Goal: Use online tool/utility: Utilize a website feature to perform a specific function

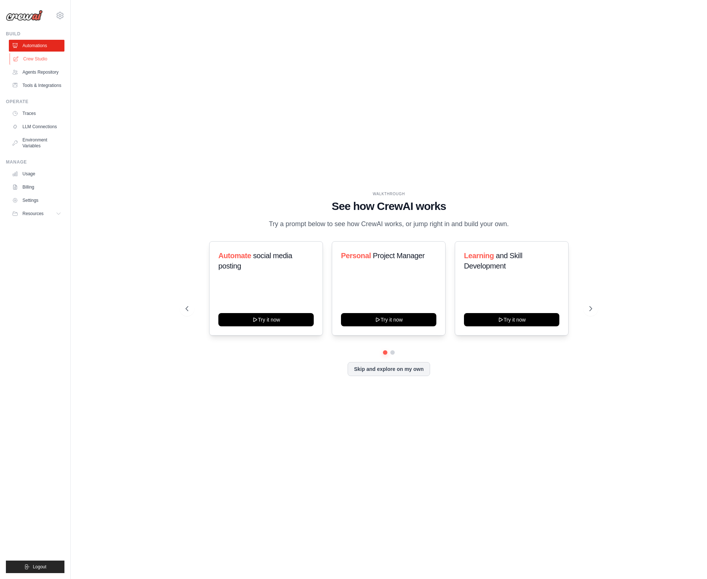
click at [46, 56] on link "Crew Studio" at bounding box center [38, 59] width 56 height 12
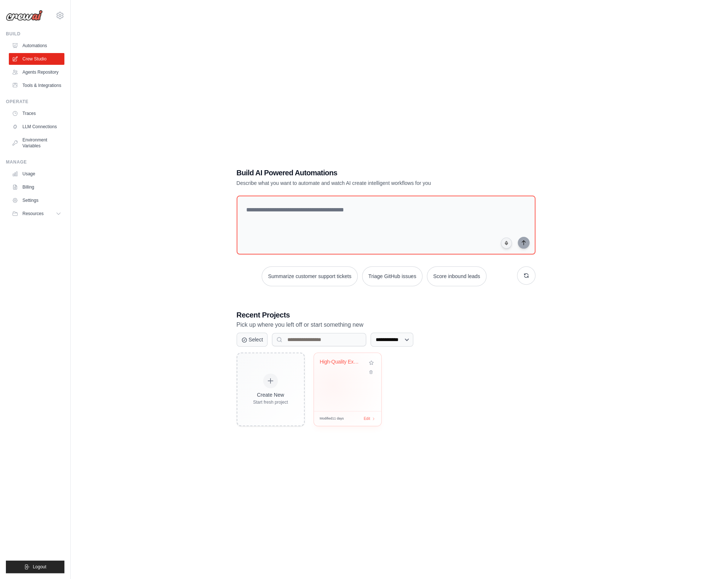
click at [332, 386] on div "High-Quality Exam Question Generato..." at bounding box center [347, 382] width 67 height 58
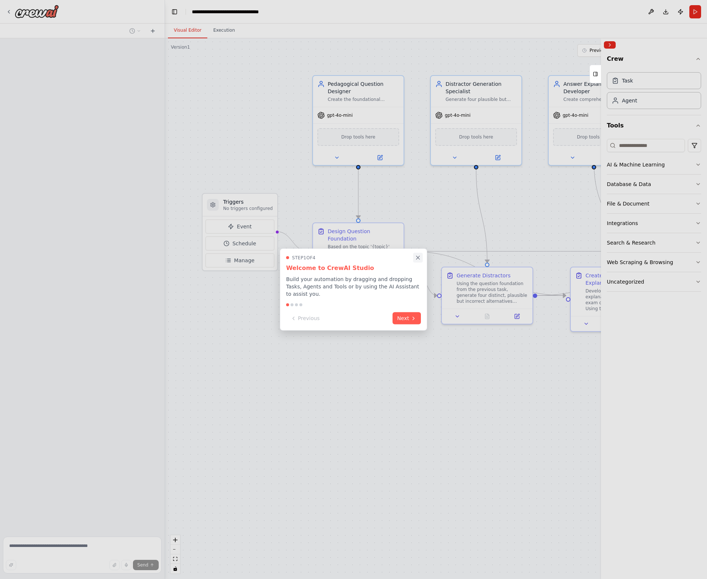
click at [418, 259] on icon "Close walkthrough" at bounding box center [417, 257] width 3 height 3
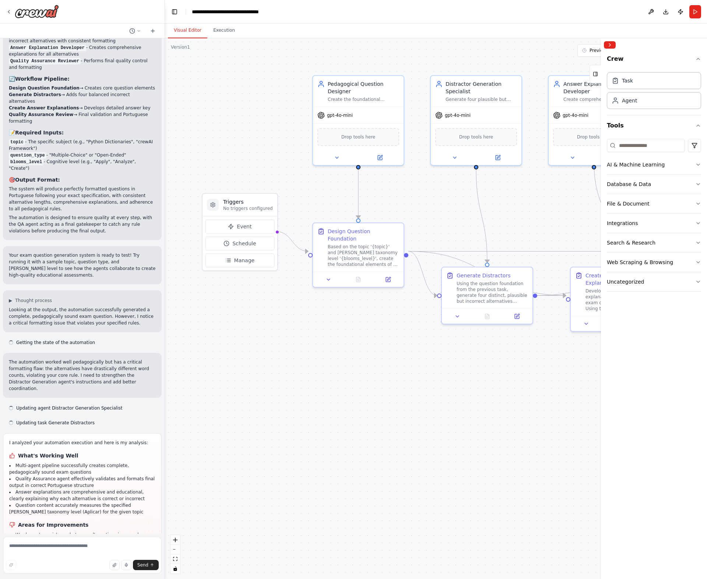
scroll to position [968, 0]
click at [242, 259] on span "Manage" at bounding box center [244, 260] width 21 height 7
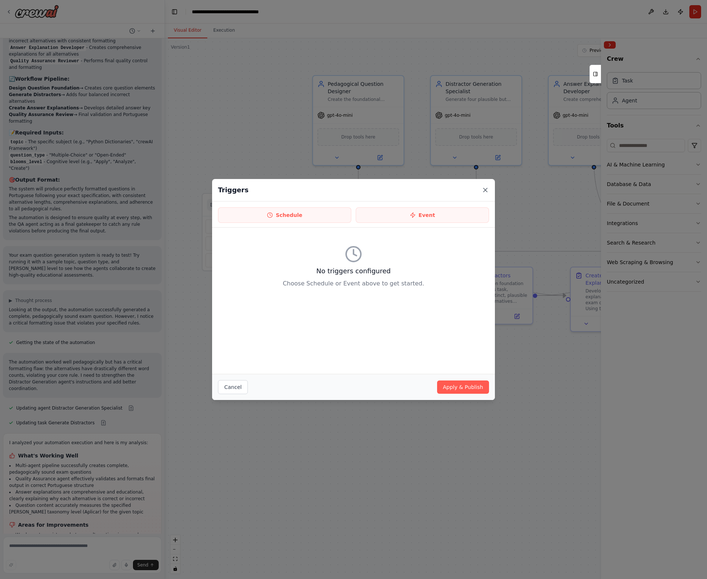
click at [485, 190] on icon at bounding box center [485, 190] width 4 height 4
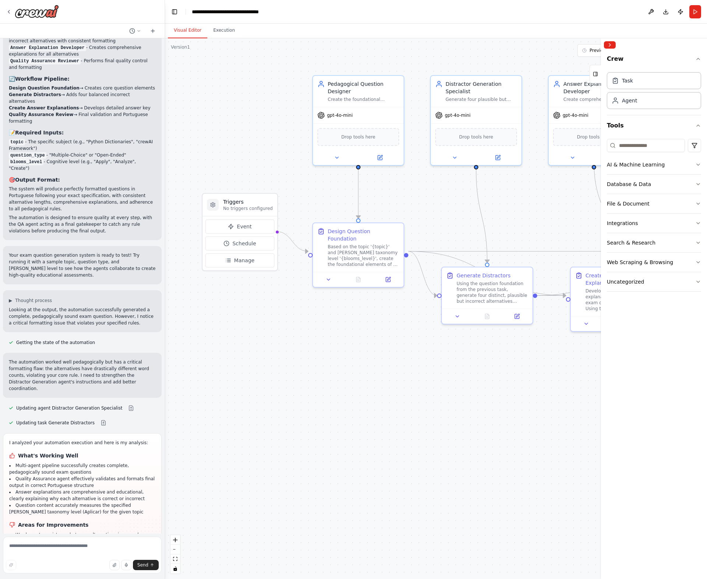
click at [309, 327] on div ".deletable-edge-delete-btn { width: 20px; height: 20px; border: 0px solid #ffff…" at bounding box center [436, 308] width 542 height 541
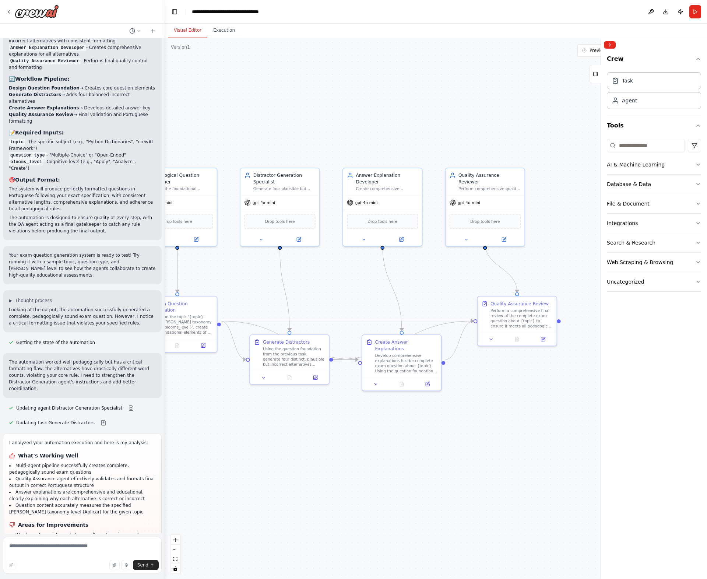
drag, startPoint x: 352, startPoint y: 332, endPoint x: 224, endPoint y: 369, distance: 133.7
click at [175, 391] on div ".deletable-edge-delete-btn { width: 20px; height: 20px; border: 0px solid #ffff…" at bounding box center [436, 308] width 542 height 541
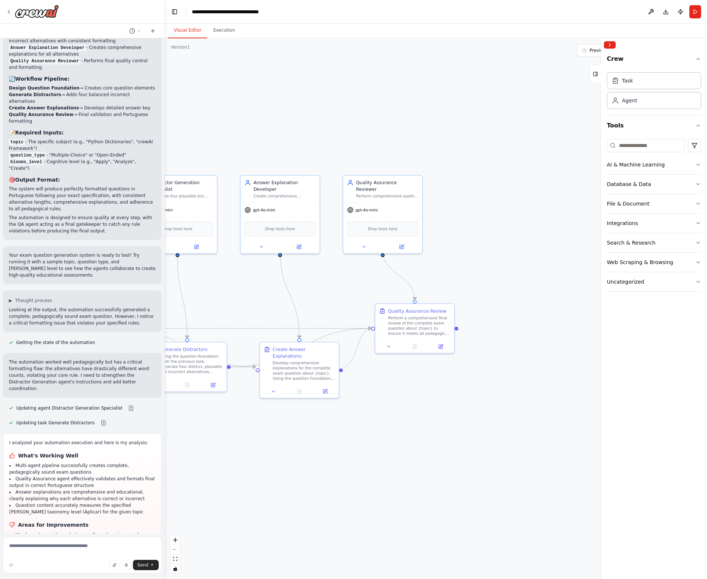
drag, startPoint x: 358, startPoint y: 303, endPoint x: 258, endPoint y: 311, distance: 99.7
click at [258, 311] on div ".deletable-edge-delete-btn { width: 20px; height: 20px; border: 0px solid #ffff…" at bounding box center [436, 308] width 542 height 541
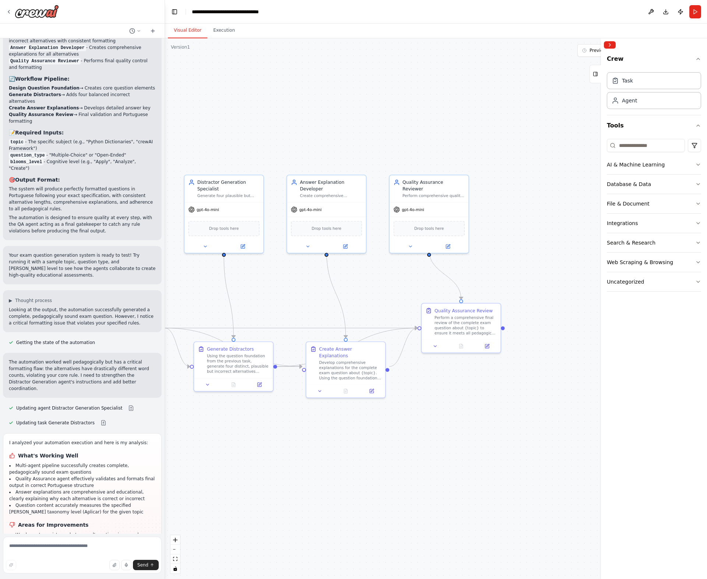
drag, startPoint x: 469, startPoint y: 118, endPoint x: 556, endPoint y: 98, distance: 90.0
click at [555, 99] on div ".deletable-edge-delete-btn { width: 20px; height: 20px; border: 0px solid #ffff…" at bounding box center [436, 308] width 542 height 541
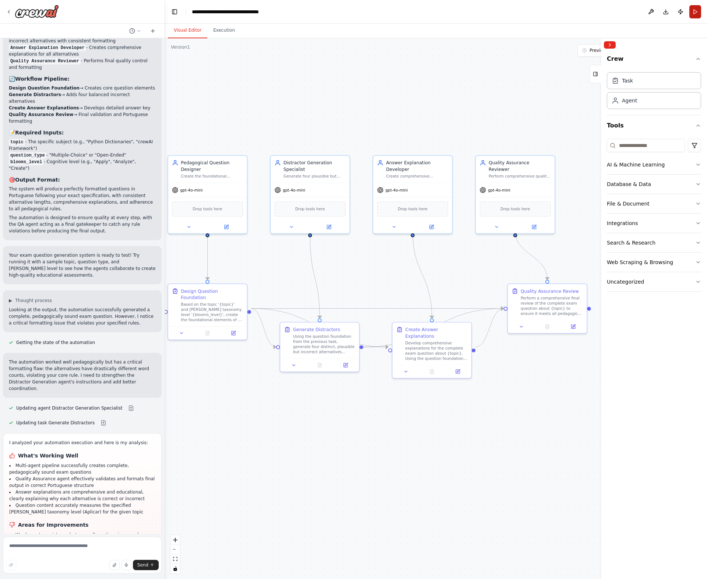
click at [694, 13] on button "Run" at bounding box center [695, 11] width 12 height 13
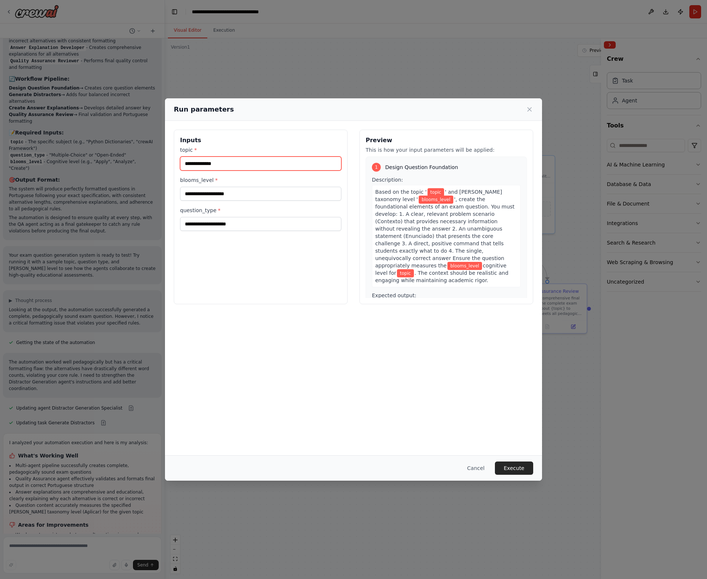
drag, startPoint x: 235, startPoint y: 165, endPoint x: 196, endPoint y: 165, distance: 38.7
click at [196, 165] on input "topic *" at bounding box center [260, 163] width 161 height 14
click at [227, 163] on input "topic *" at bounding box center [260, 163] width 161 height 14
paste input "**********"
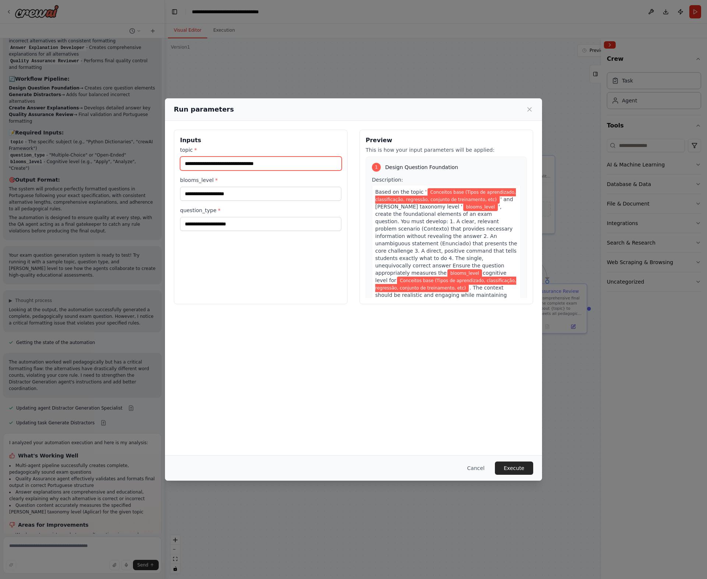
scroll to position [0, 0]
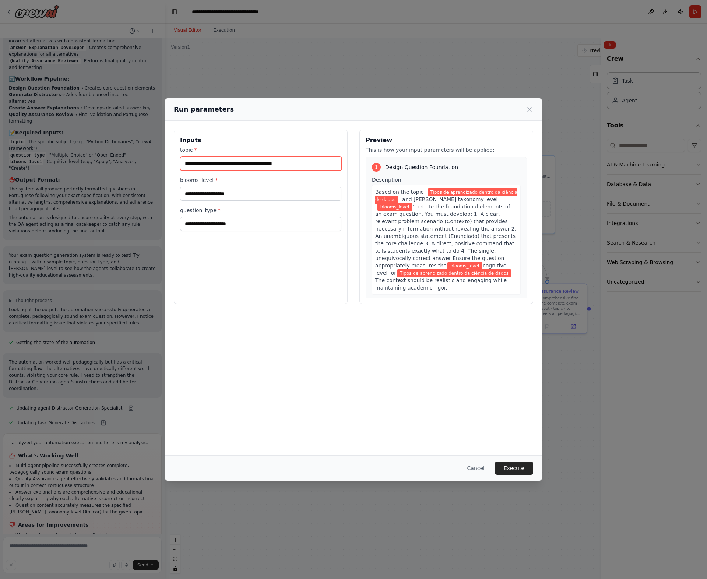
type input "**********"
click at [211, 195] on input "blooms_level *" at bounding box center [260, 194] width 161 height 14
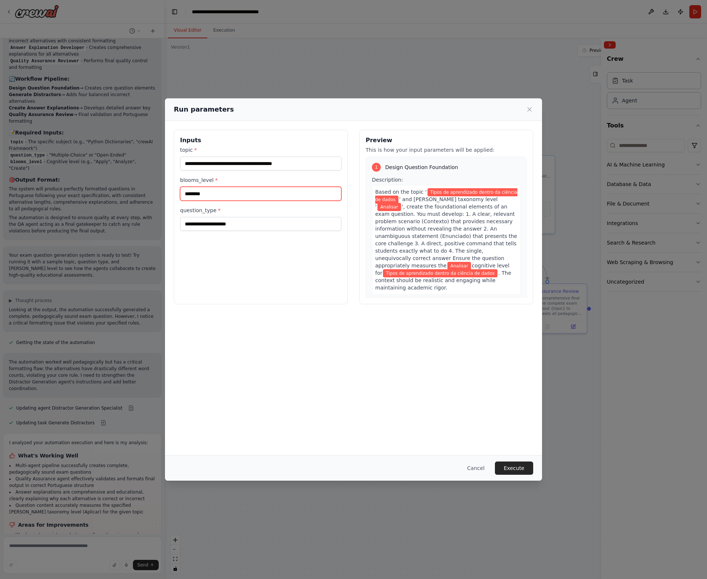
type input "********"
click at [219, 218] on input "question_type *" at bounding box center [260, 224] width 161 height 14
type input "*******"
click at [522, 465] on button "Execute" at bounding box center [514, 467] width 38 height 13
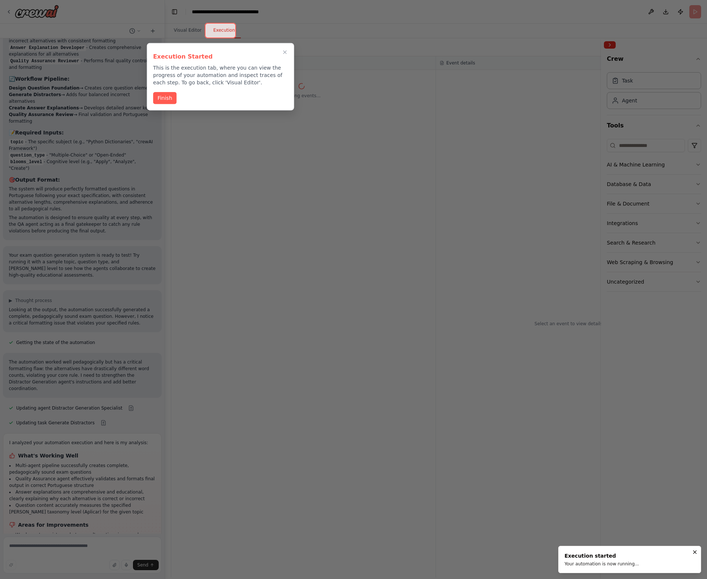
click at [166, 98] on button "Finish" at bounding box center [165, 98] width 24 height 12
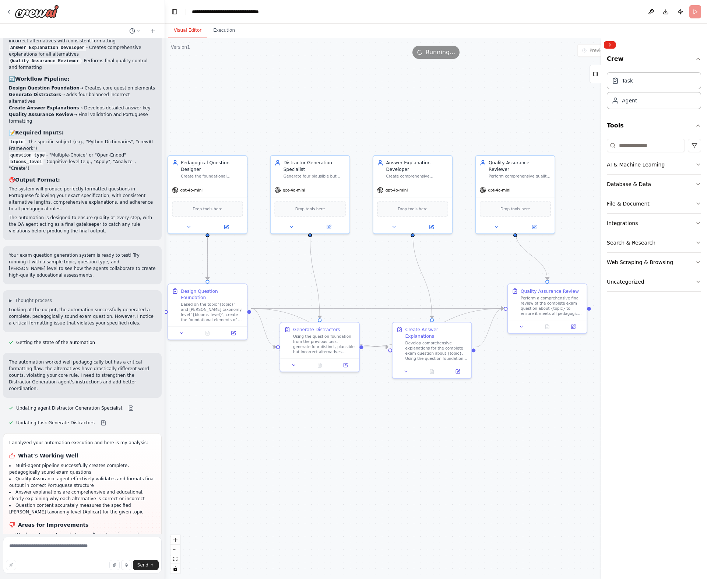
click at [186, 30] on button "Visual Editor" at bounding box center [187, 30] width 39 height 15
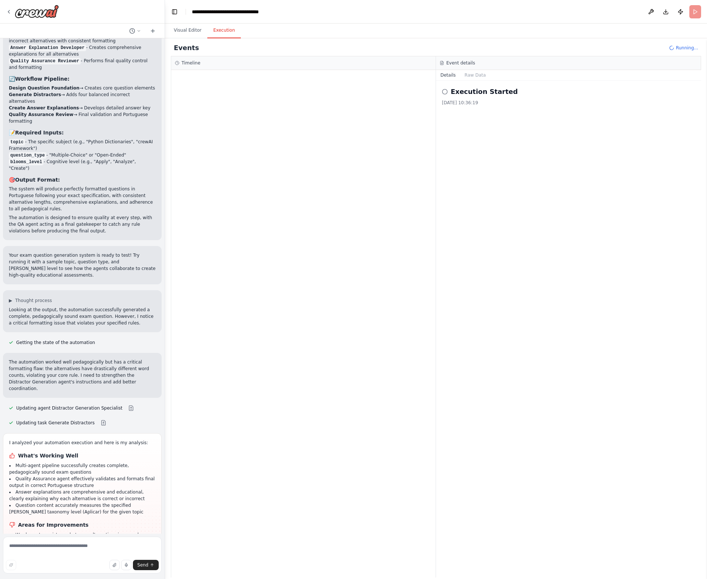
click at [223, 30] on button "Execution" at bounding box center [224, 30] width 34 height 15
click at [182, 32] on button "Visual Editor" at bounding box center [187, 30] width 39 height 15
click at [219, 34] on button "Execution" at bounding box center [224, 30] width 34 height 15
click at [699, 13] on header "**********" at bounding box center [436, 12] width 542 height 24
click at [190, 35] on button "Visual Editor" at bounding box center [187, 30] width 39 height 15
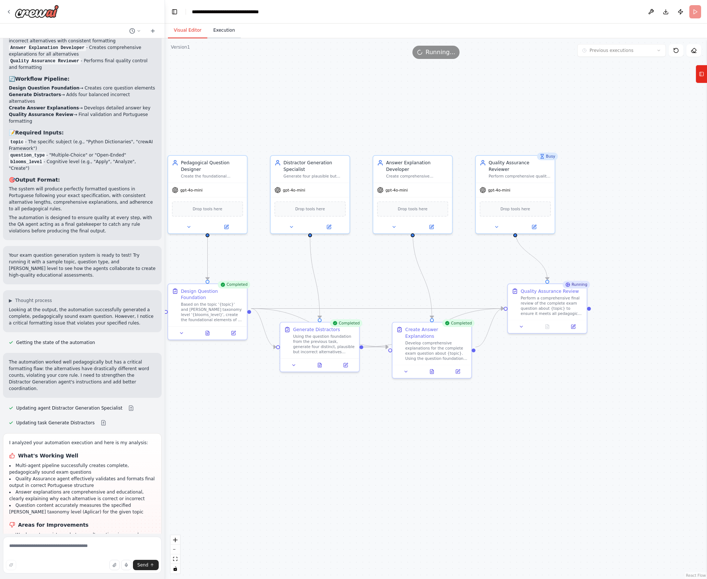
click at [223, 33] on button "Execution" at bounding box center [224, 30] width 34 height 15
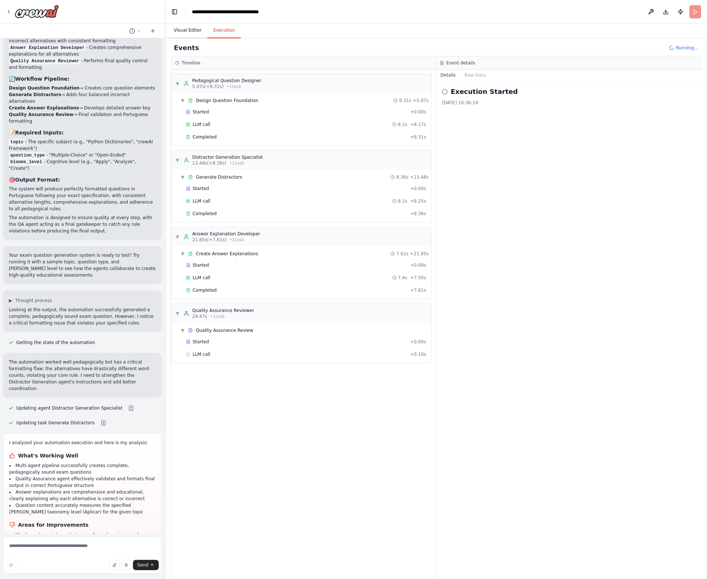
click at [177, 34] on button "Visual Editor" at bounding box center [187, 30] width 39 height 15
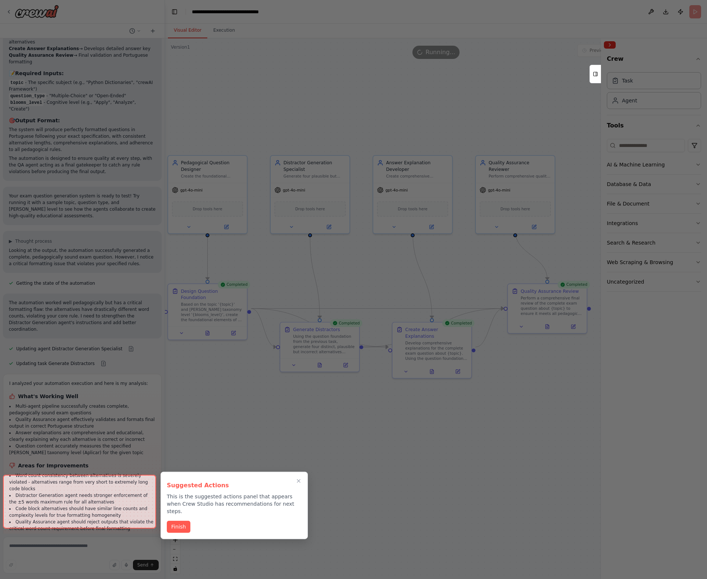
scroll to position [1027, 0]
click at [182, 520] on button "Finish" at bounding box center [179, 526] width 24 height 12
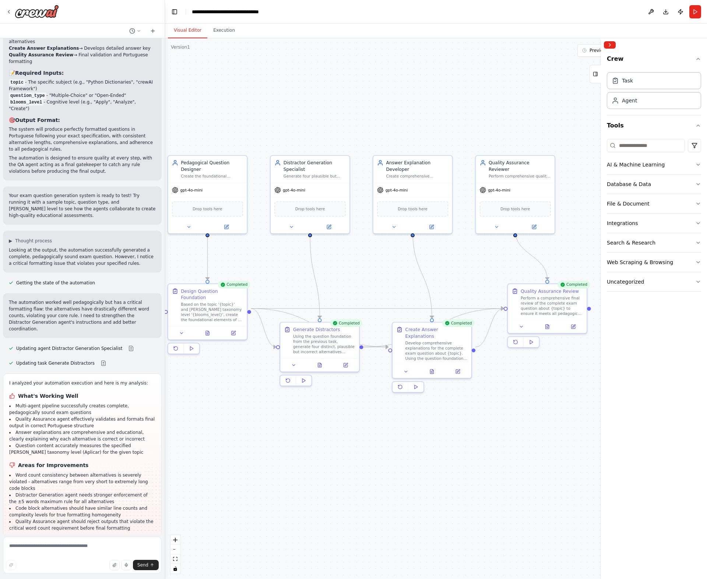
click at [219, 39] on div ".deletable-edge-delete-btn { width: 20px; height: 20px; border: 0px solid #ffff…" at bounding box center [436, 308] width 542 height 541
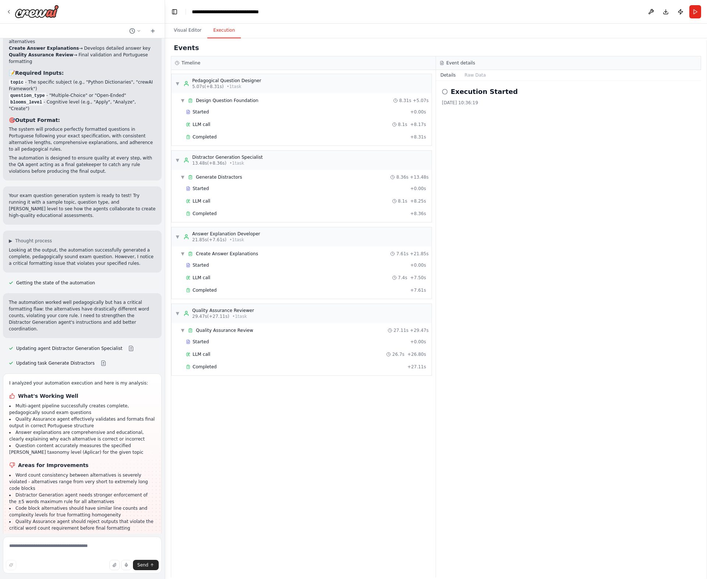
click at [216, 35] on button "Execution" at bounding box center [224, 30] width 34 height 15
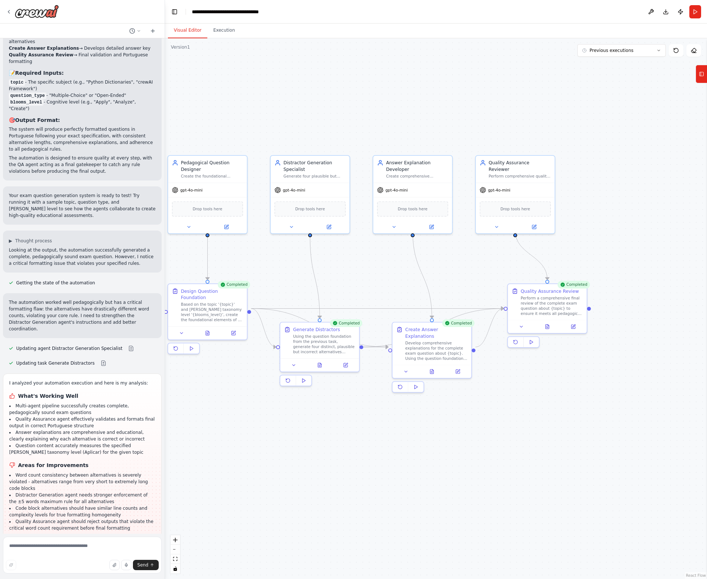
click at [183, 28] on button "Visual Editor" at bounding box center [187, 30] width 39 height 15
click at [572, 328] on button at bounding box center [573, 325] width 22 height 8
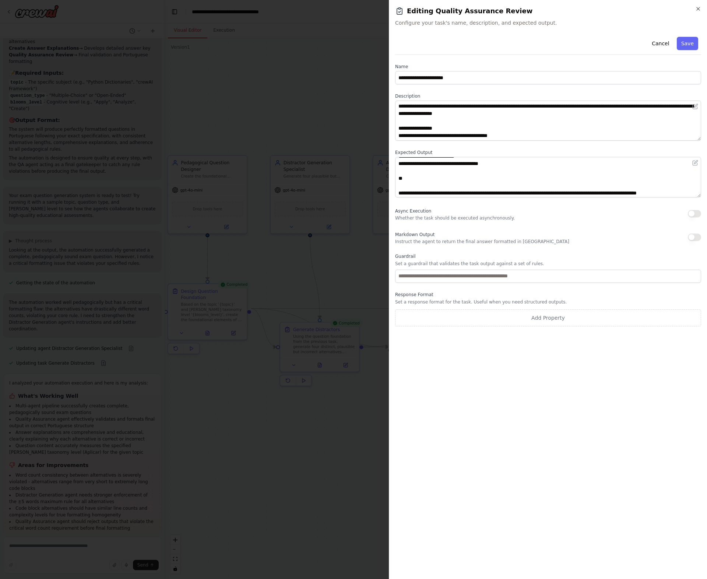
scroll to position [52, 0]
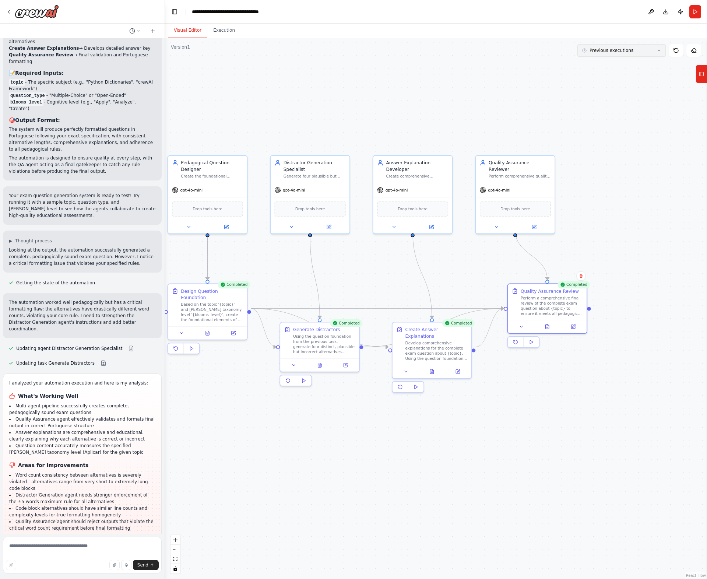
click at [635, 48] on button "Previous executions" at bounding box center [621, 50] width 88 height 13
click at [615, 62] on div "1m ago" at bounding box center [626, 64] width 74 height 6
click at [551, 327] on button at bounding box center [547, 325] width 27 height 8
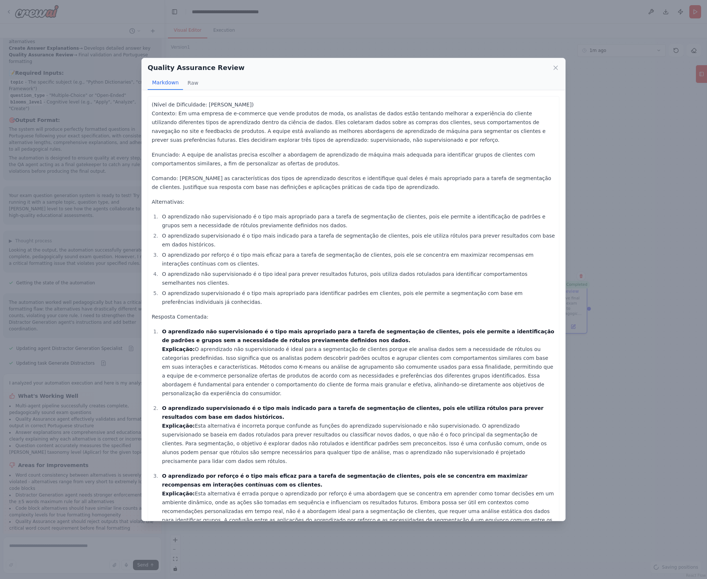
click at [175, 113] on p "(Nível de Dificuldade: Analisar) Contexto: Em uma empresa de e-commerce que ven…" at bounding box center [354, 122] width 404 height 44
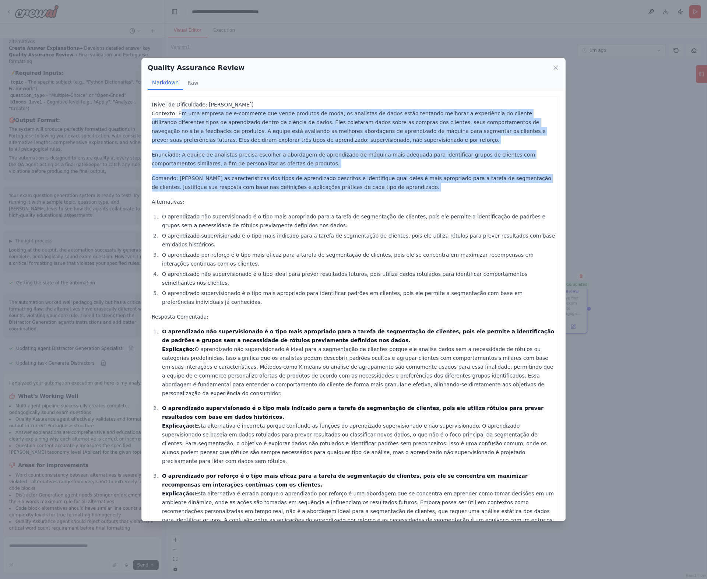
drag, startPoint x: 175, startPoint y: 113, endPoint x: 356, endPoint y: 187, distance: 195.8
click at [356, 187] on div "(Nível de Dificuldade: Analisar) Contexto: Em uma empresa de e-commerce que ven…" at bounding box center [354, 400] width 404 height 601
copy div "Em uma empresa de e-commerce que vende produtos de moda, os analistas de dados …"
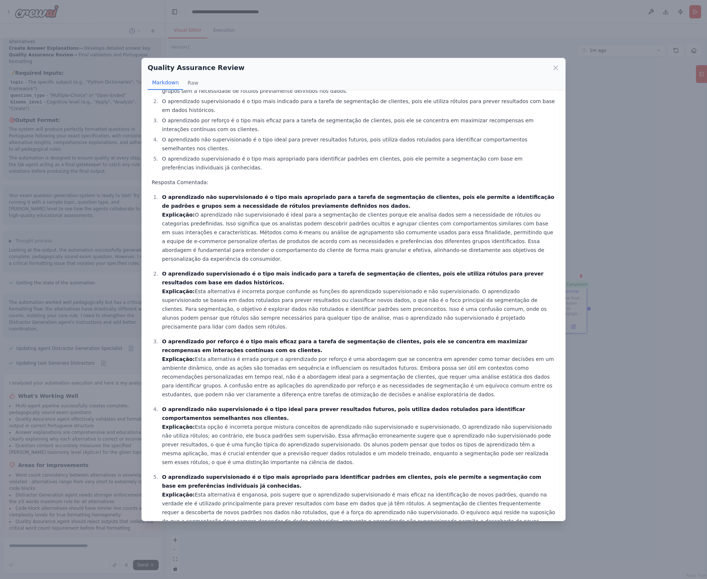
scroll to position [146, 0]
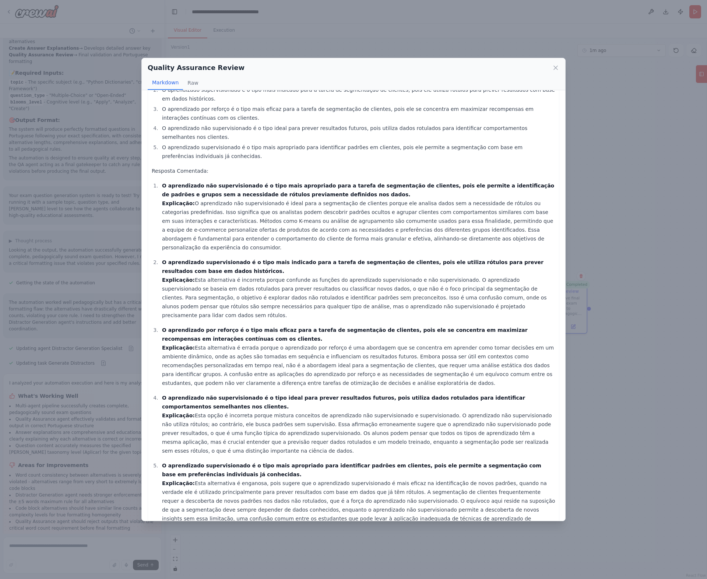
click at [180, 183] on strong "O aprendizado não supervisionado é o tipo mais apropriado para a tarefa de segm…" at bounding box center [358, 190] width 392 height 15
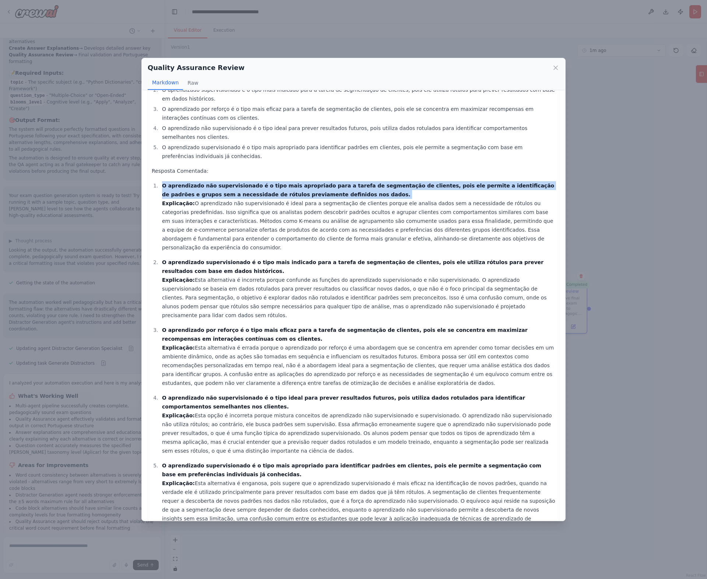
click at [180, 183] on strong "O aprendizado não supervisionado é o tipo mais apropriado para a tarefa de segm…" at bounding box center [358, 190] width 392 height 15
copy strong "O aprendizado não supervisionado é o tipo mais apropriado para a tarefa de segm…"
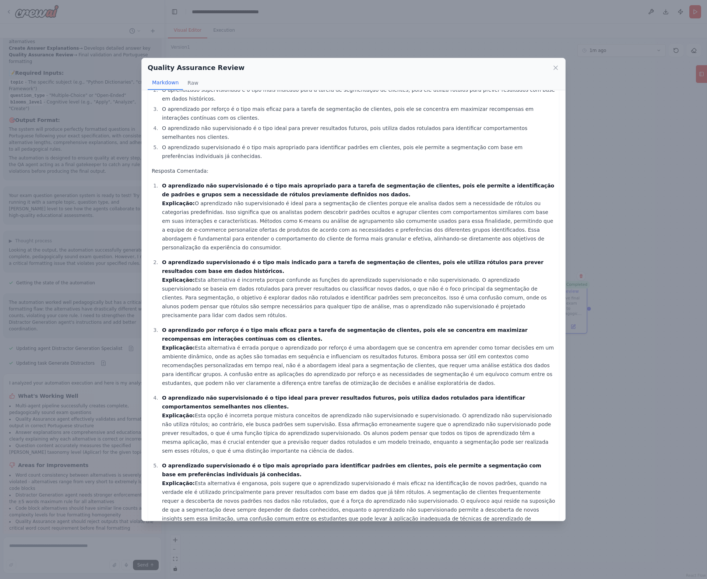
click at [193, 259] on strong "O aprendizado supervisionado é o tipo mais indicado para a tarefa de segmentaçã…" at bounding box center [352, 266] width 381 height 15
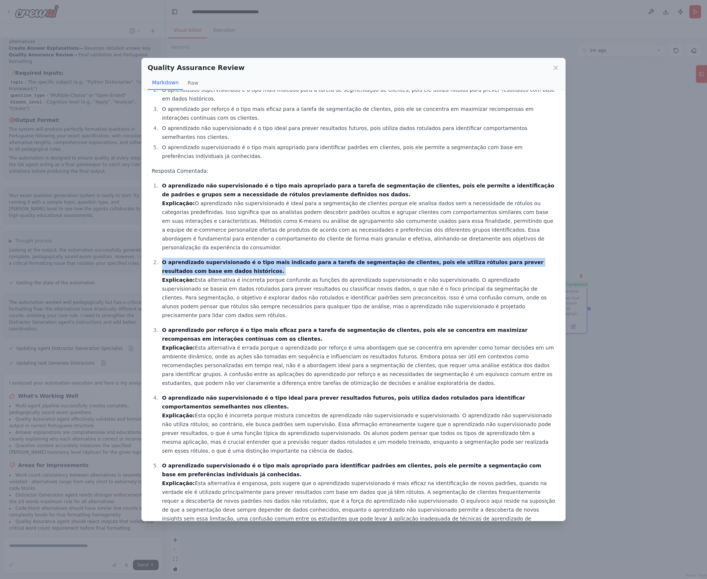
click at [193, 259] on strong "O aprendizado supervisionado é o tipo mais indicado para a tarefa de segmentaçã…" at bounding box center [352, 266] width 381 height 15
copy strong "O aprendizado supervisionado é o tipo mais indicado para a tarefa de segmentaçã…"
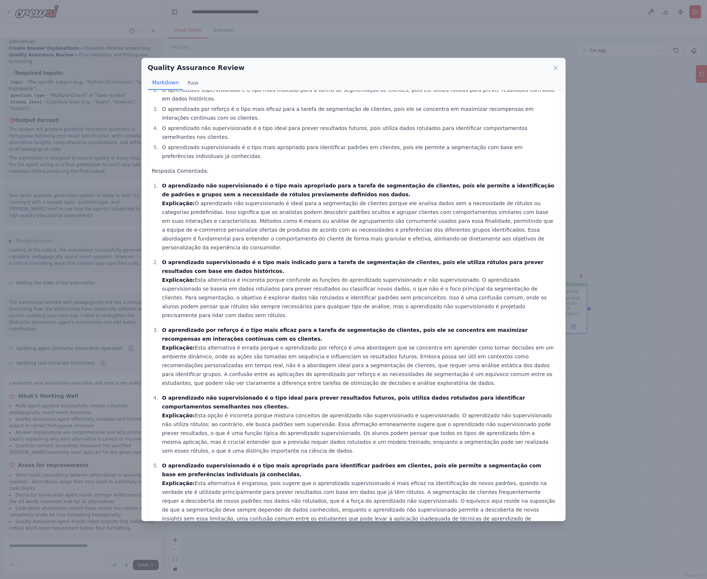
click at [211, 327] on strong "O aprendizado por reforço é o tipo mais eficaz para a tarefa de segmentação de …" at bounding box center [345, 334] width 366 height 15
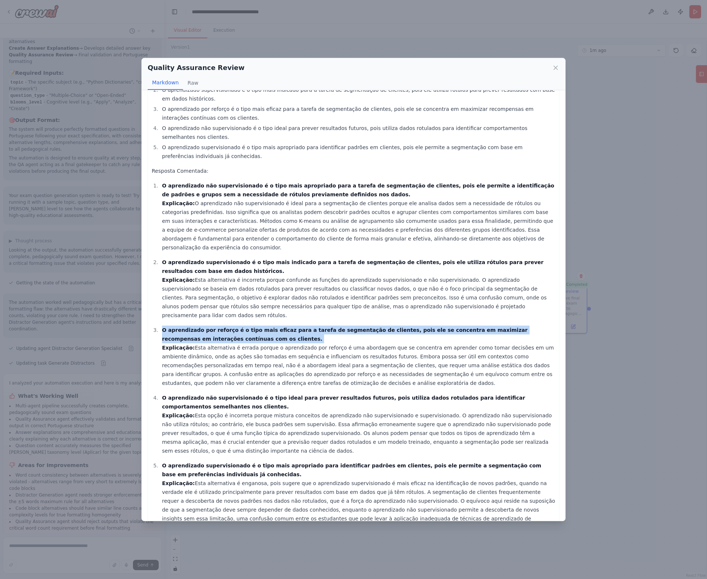
click at [211, 327] on strong "O aprendizado por reforço é o tipo mais eficaz para a tarefa de segmentação de …" at bounding box center [345, 334] width 366 height 15
copy strong "O aprendizado por reforço é o tipo mais eficaz para a tarefa de segmentação de …"
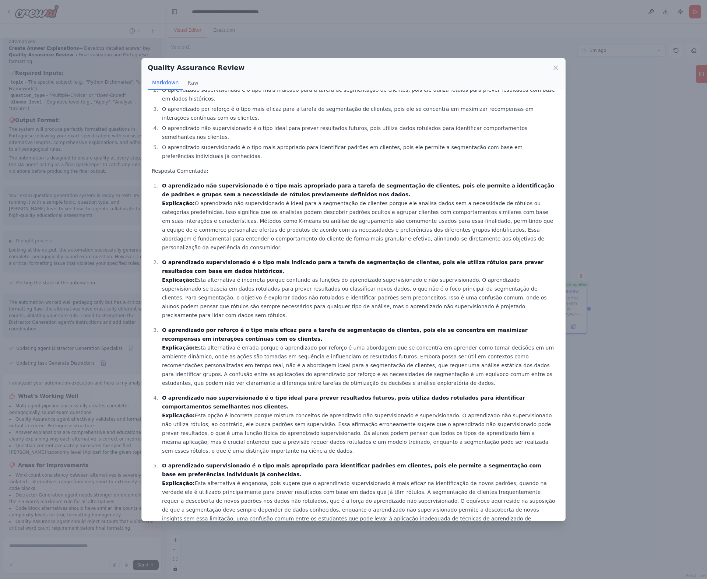
click at [189, 395] on strong "O aprendizado não supervisionado é o tipo ideal para prever resultados futuros,…" at bounding box center [343, 402] width 363 height 15
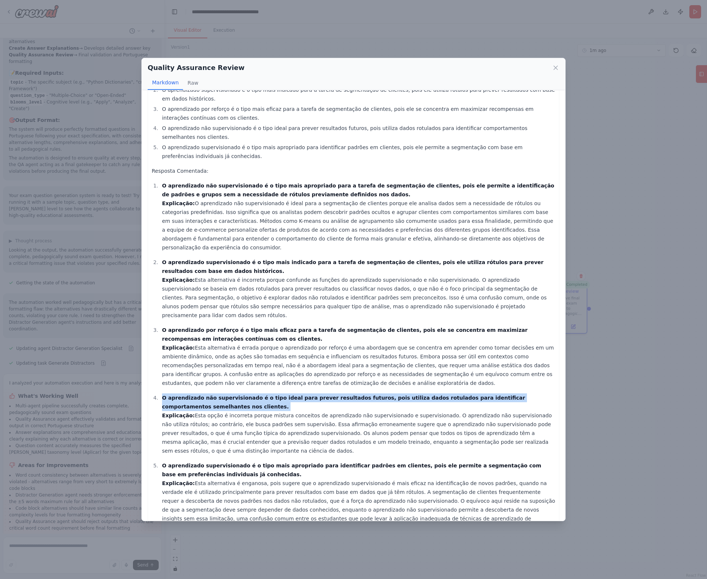
click at [189, 395] on strong "O aprendizado não supervisionado é o tipo ideal para prever resultados futuros,…" at bounding box center [343, 402] width 363 height 15
copy strong "O aprendizado não supervisionado é o tipo ideal para prever resultados futuros,…"
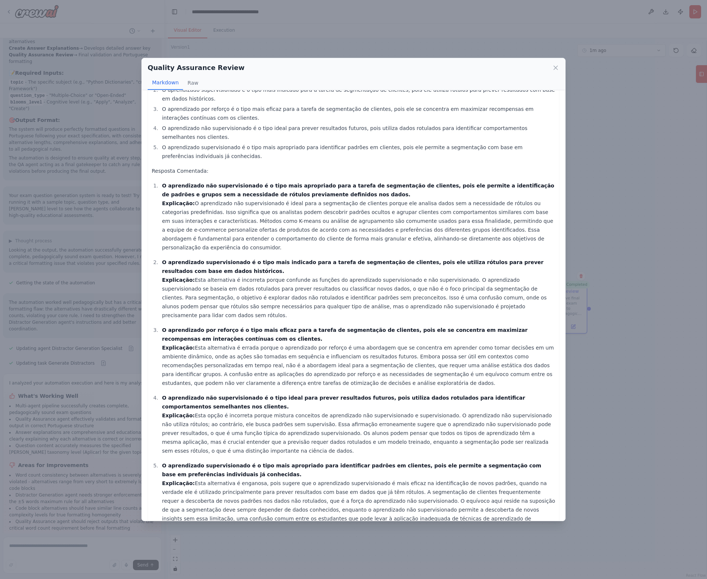
click at [224, 462] on strong "O aprendizado supervisionado é o tipo mais apropriado para identificar padrões …" at bounding box center [351, 469] width 379 height 15
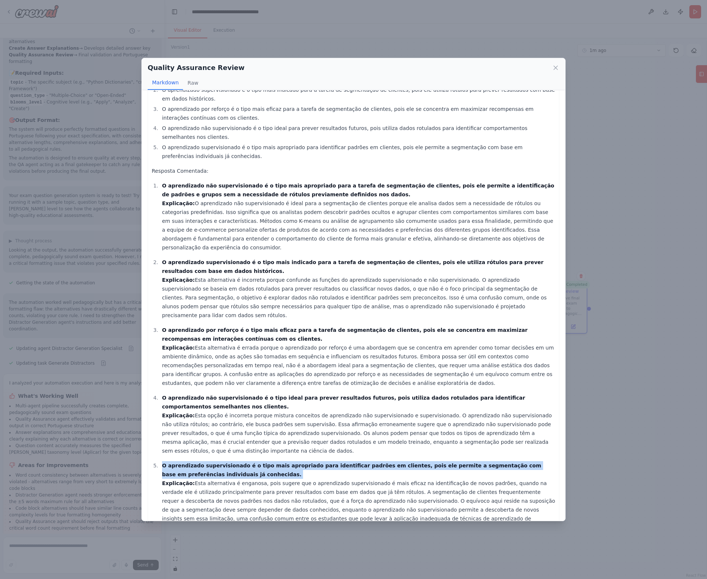
click at [224, 462] on strong "O aprendizado supervisionado é o tipo mais apropriado para identificar padrões …" at bounding box center [351, 469] width 379 height 15
copy strong "O aprendizado supervisionado é o tipo mais apropriado para identificar padrões …"
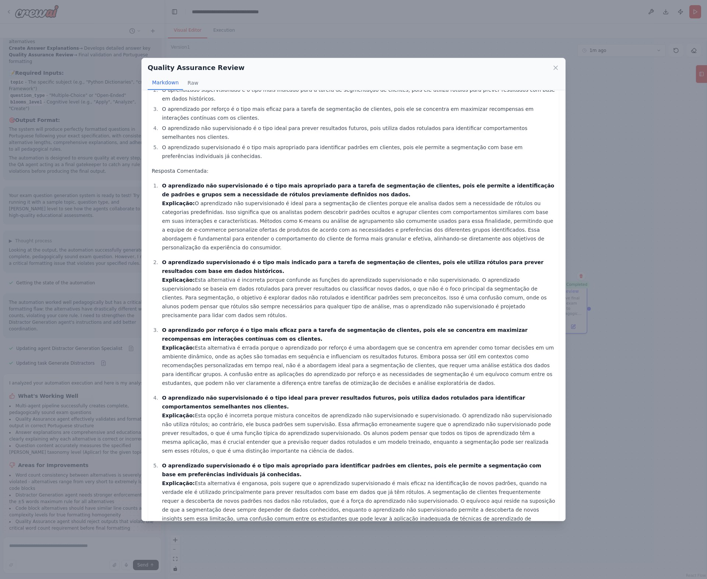
click at [249, 538] on p "Essas explicações não apenas esclarecem as respostas corretas e incorretas, mas…" at bounding box center [354, 547] width 404 height 18
drag, startPoint x: 328, startPoint y: 484, endPoint x: 267, endPoint y: 323, distance: 171.8
click at [267, 323] on ol "O aprendizado não supervisionado é o tipo mais apropriado para a tarefa de segm…" at bounding box center [354, 356] width 404 height 351
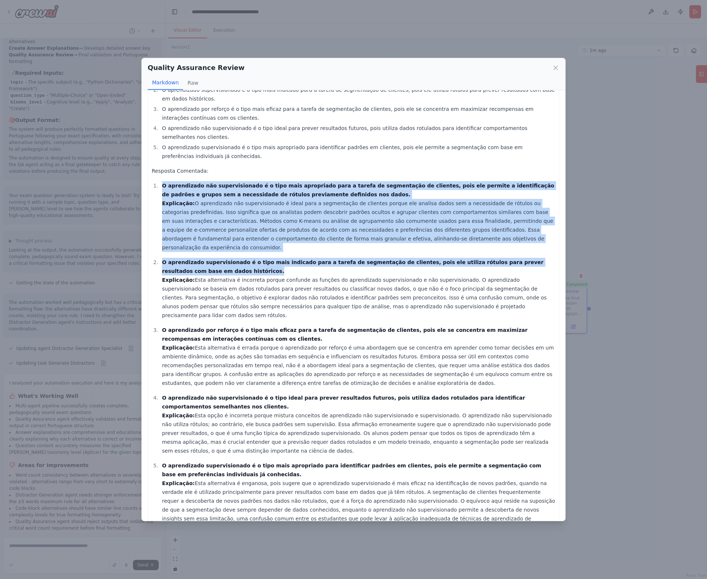
drag, startPoint x: 161, startPoint y: 322, endPoint x: 349, endPoint y: 484, distance: 248.3
click at [349, 484] on ol "O aprendizado não supervisionado é o tipo mais apropriado para a tarefa de segm…" at bounding box center [354, 356] width 404 height 351
copy ol "O aprendizado não supervisionado é o tipo mais apropriado para a tarefa de segm…"
click at [555, 67] on icon at bounding box center [556, 68] width 4 height 4
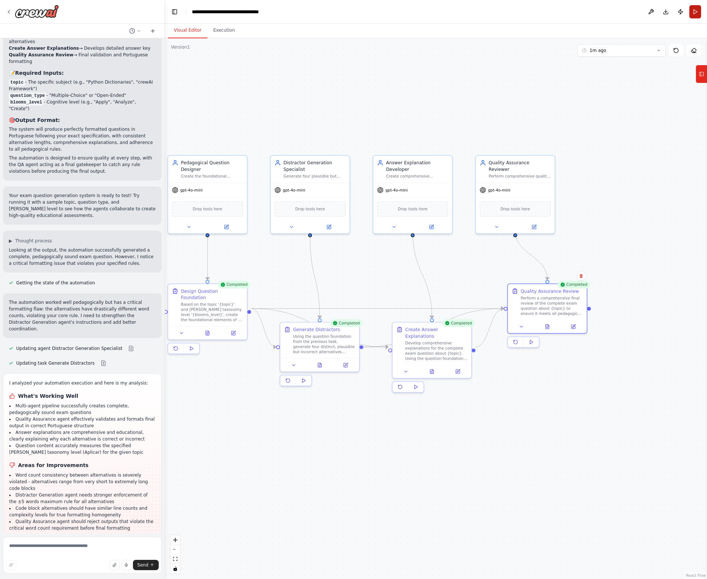
click at [693, 11] on button "Run" at bounding box center [695, 11] width 12 height 13
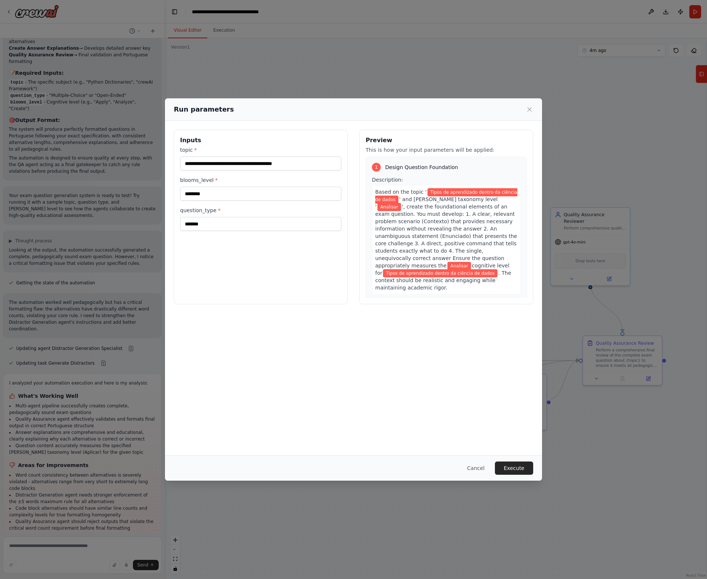
drag, startPoint x: 353, startPoint y: 118, endPoint x: 429, endPoint y: 170, distance: 91.3
click at [429, 170] on body "I want to build an automation to create high-quality exam questions. The proces…" at bounding box center [353, 289] width 707 height 579
click at [246, 163] on input "**********" at bounding box center [260, 163] width 161 height 14
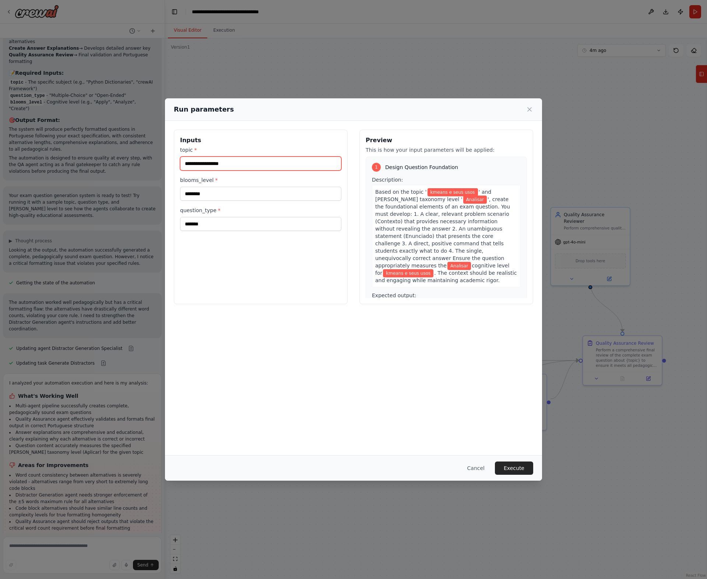
type input "**********"
click at [239, 197] on input "********" at bounding box center [260, 194] width 161 height 14
type input "*******"
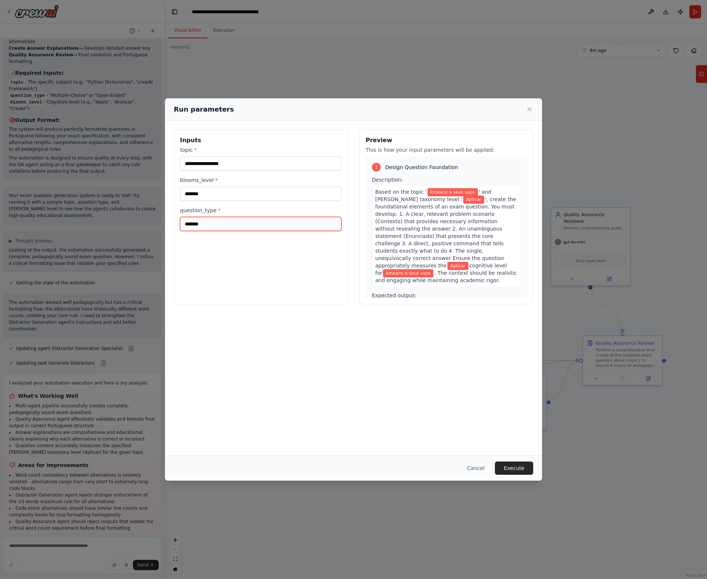
drag, startPoint x: 230, startPoint y: 226, endPoint x: 177, endPoint y: 214, distance: 54.5
click at [173, 221] on div "**********" at bounding box center [353, 217] width 377 height 192
type input "******"
click at [518, 463] on button "Execute" at bounding box center [514, 467] width 38 height 13
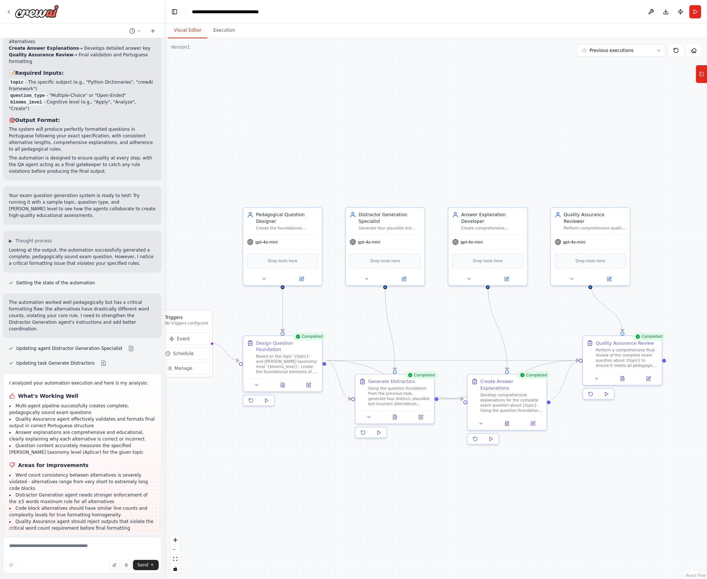
click at [189, 31] on button "Visual Editor" at bounding box center [187, 30] width 39 height 15
click at [626, 377] on button at bounding box center [622, 377] width 27 height 8
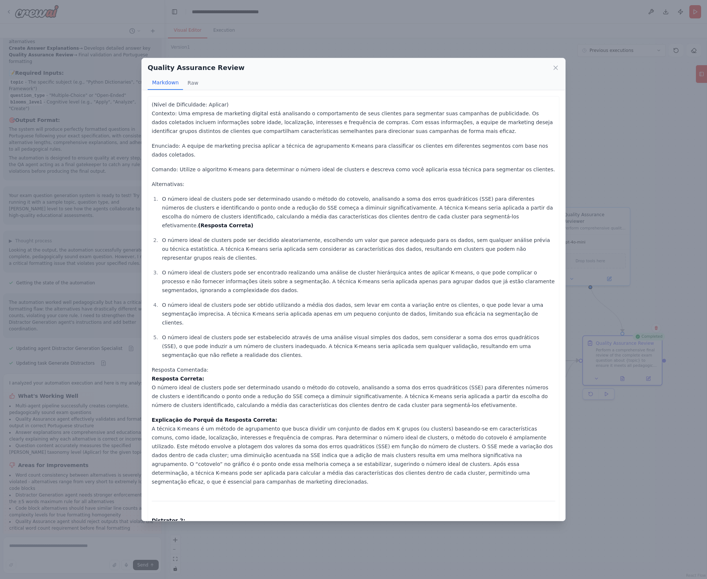
click at [179, 114] on p "(Nível de Dificuldade: Aplicar) Contexto: Uma empresa de marketing digital está…" at bounding box center [354, 117] width 404 height 35
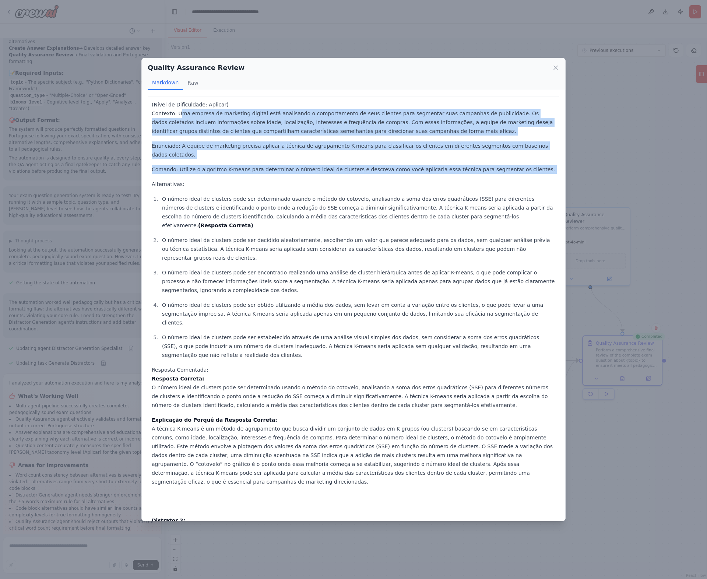
drag, startPoint x: 179, startPoint y: 114, endPoint x: 510, endPoint y: 162, distance: 334.1
click at [510, 162] on div "(Nível de Dificuldade: Aplicar) Contexto: Uma empresa de marketing digital está…" at bounding box center [354, 558] width 404 height 916
copy div "Uma empresa de marketing digital está analisando o comportamento de seus client…"
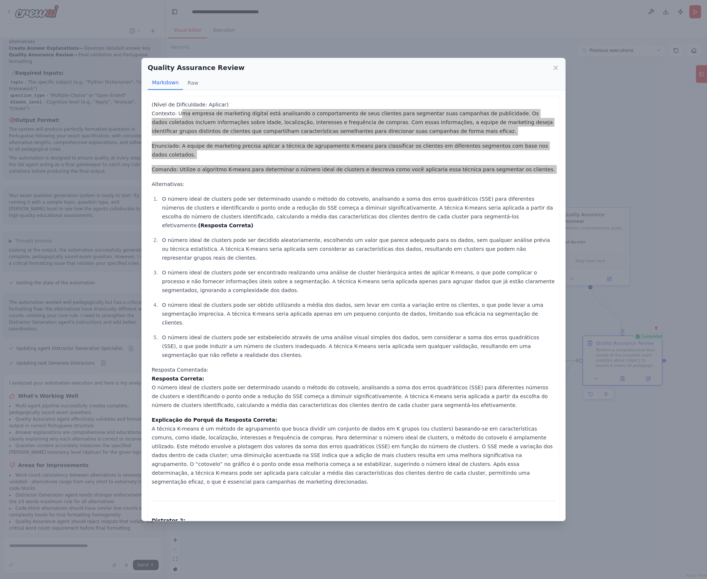
scroll to position [37, 0]
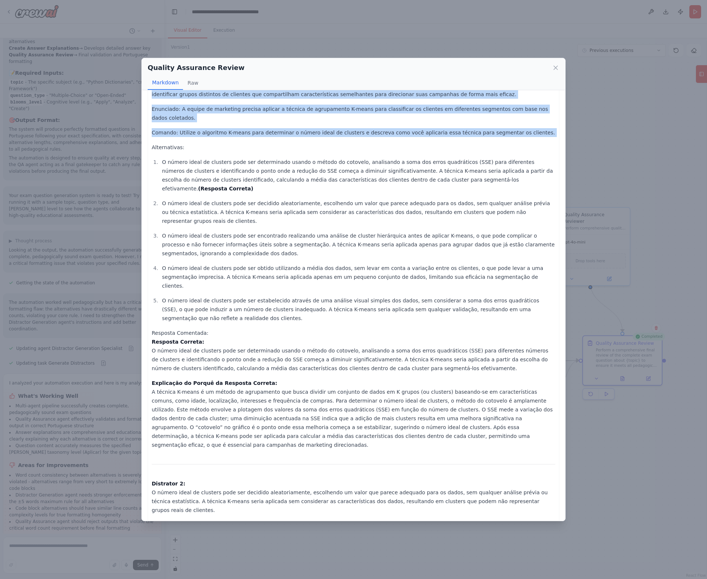
drag, startPoint x: 152, startPoint y: 306, endPoint x: 424, endPoint y: 388, distance: 284.1
click at [424, 388] on div "(Nível de Dificuldade: Aplicar) Contexto: Uma empresa de marketing digital está…" at bounding box center [354, 521] width 404 height 916
copy div "O número ideal de clusters pode ser determinado usando o método do cotovelo, an…"
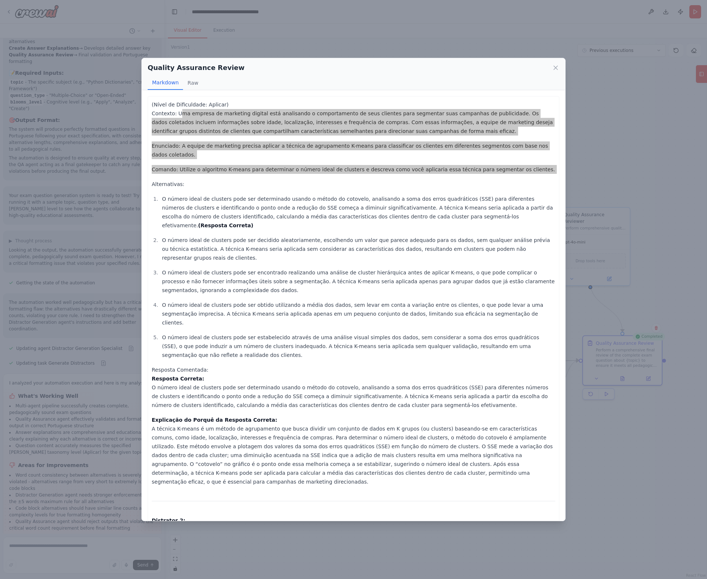
scroll to position [0, 0]
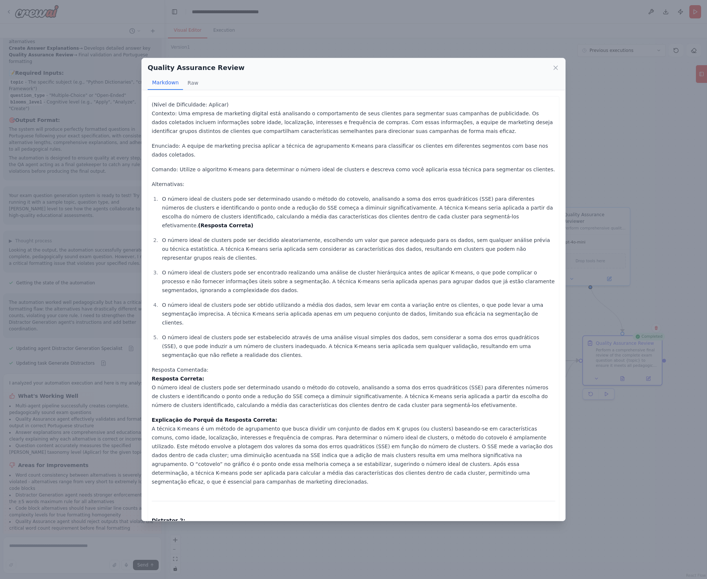
click at [204, 300] on p "O número ideal de clusters pode ser obtido utilizando a média dos dados, sem le…" at bounding box center [358, 313] width 393 height 27
